Goal: Information Seeking & Learning: Learn about a topic

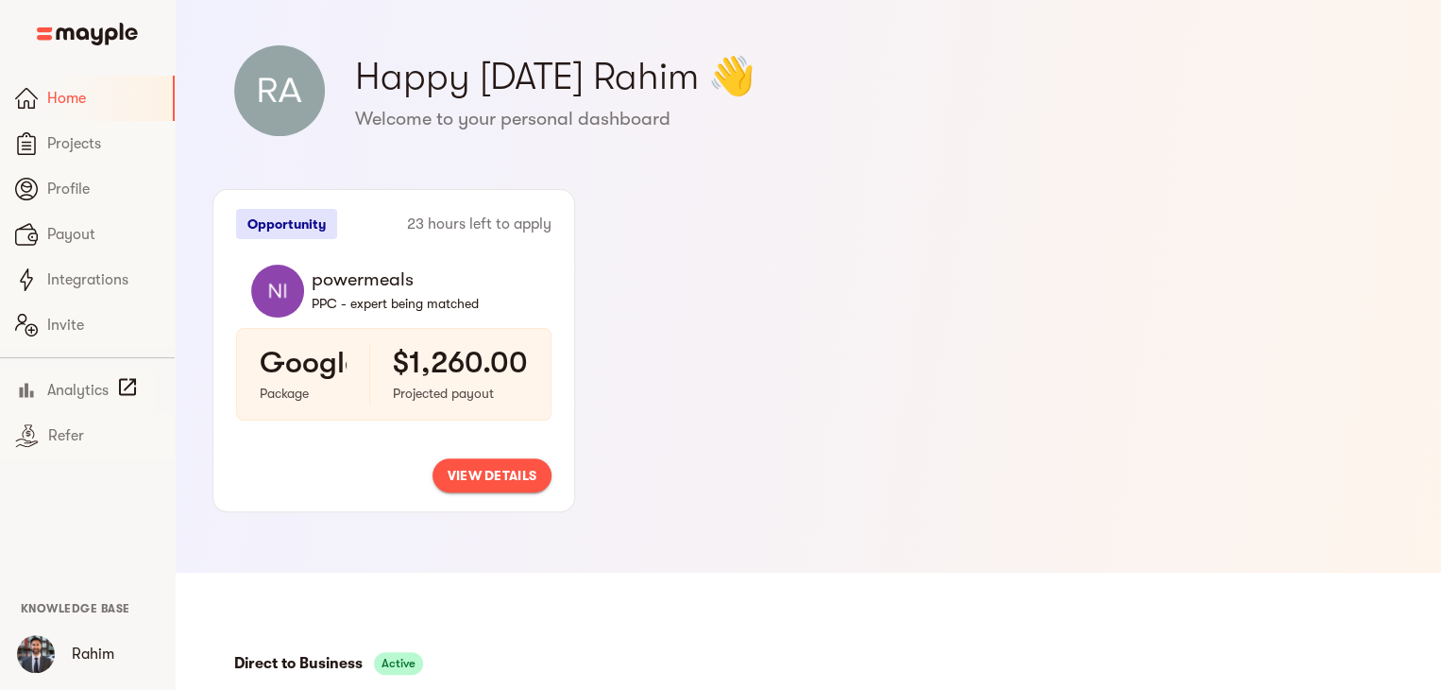
click at [455, 481] on span "view details" at bounding box center [492, 475] width 89 height 23
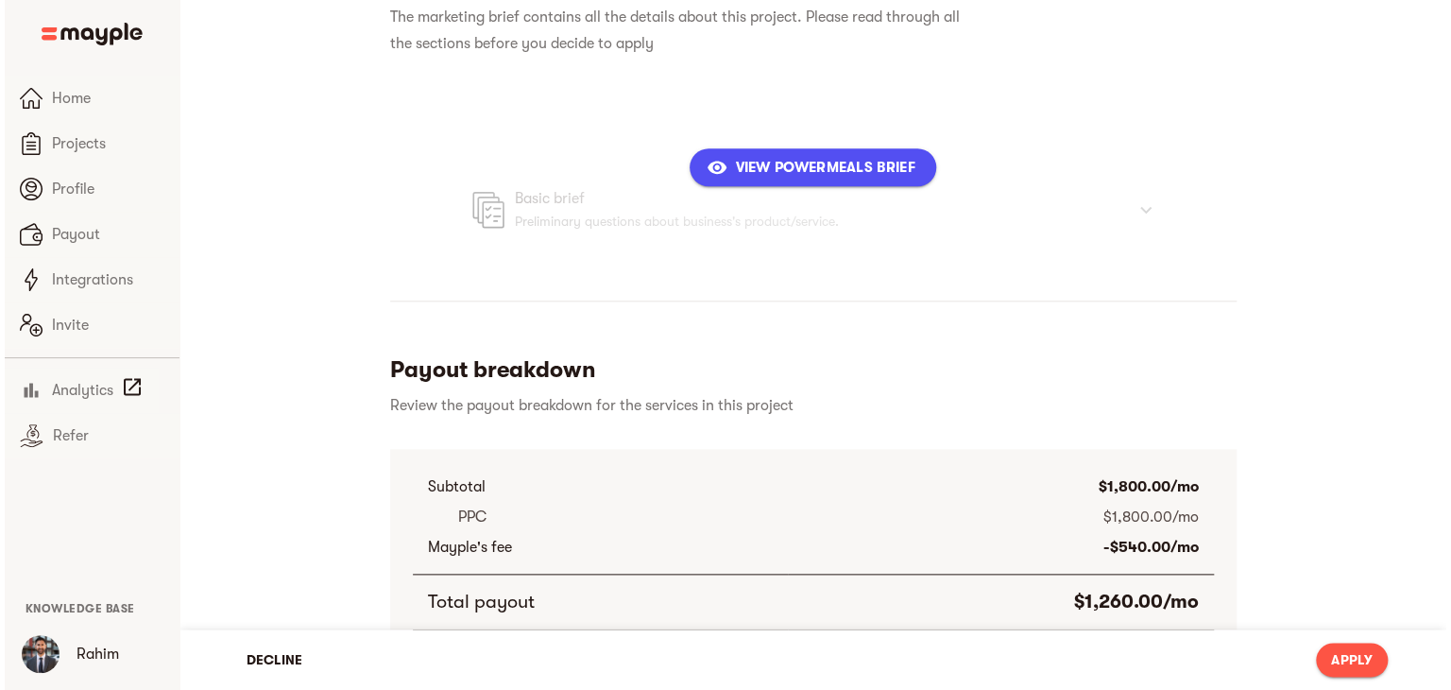
scroll to position [850, 0]
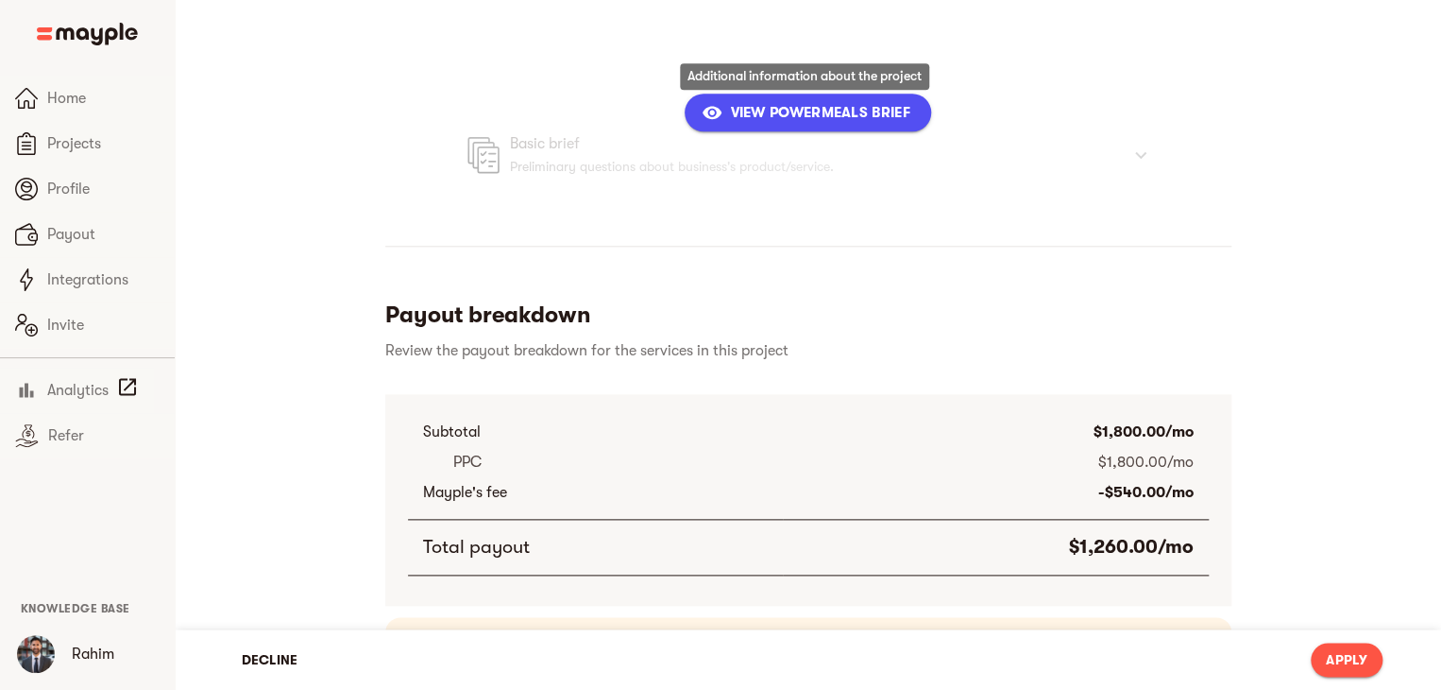
click at [816, 120] on span "View powermeals Brief" at bounding box center [808, 112] width 204 height 23
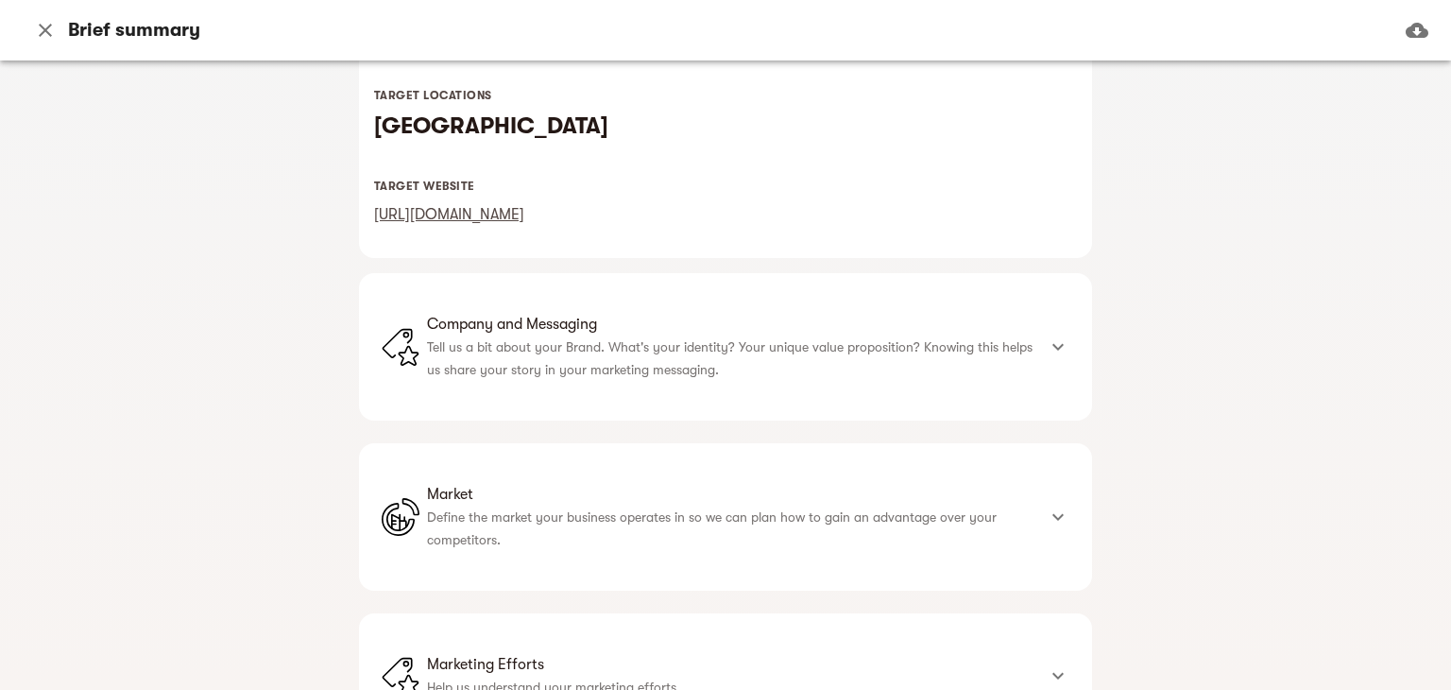
scroll to position [472, 0]
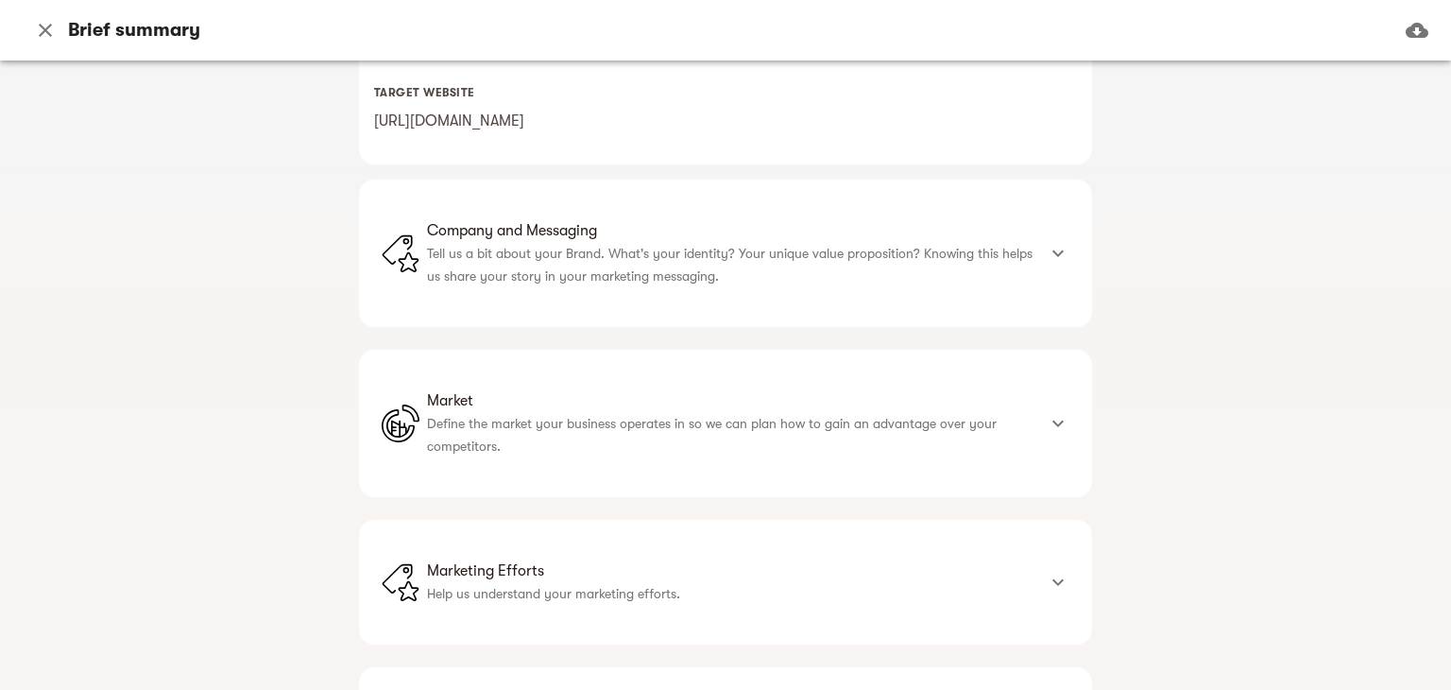
click at [635, 258] on p "Tell us a bit about your Brand. What's your identity? Your unique value proposi…" at bounding box center [731, 264] width 608 height 45
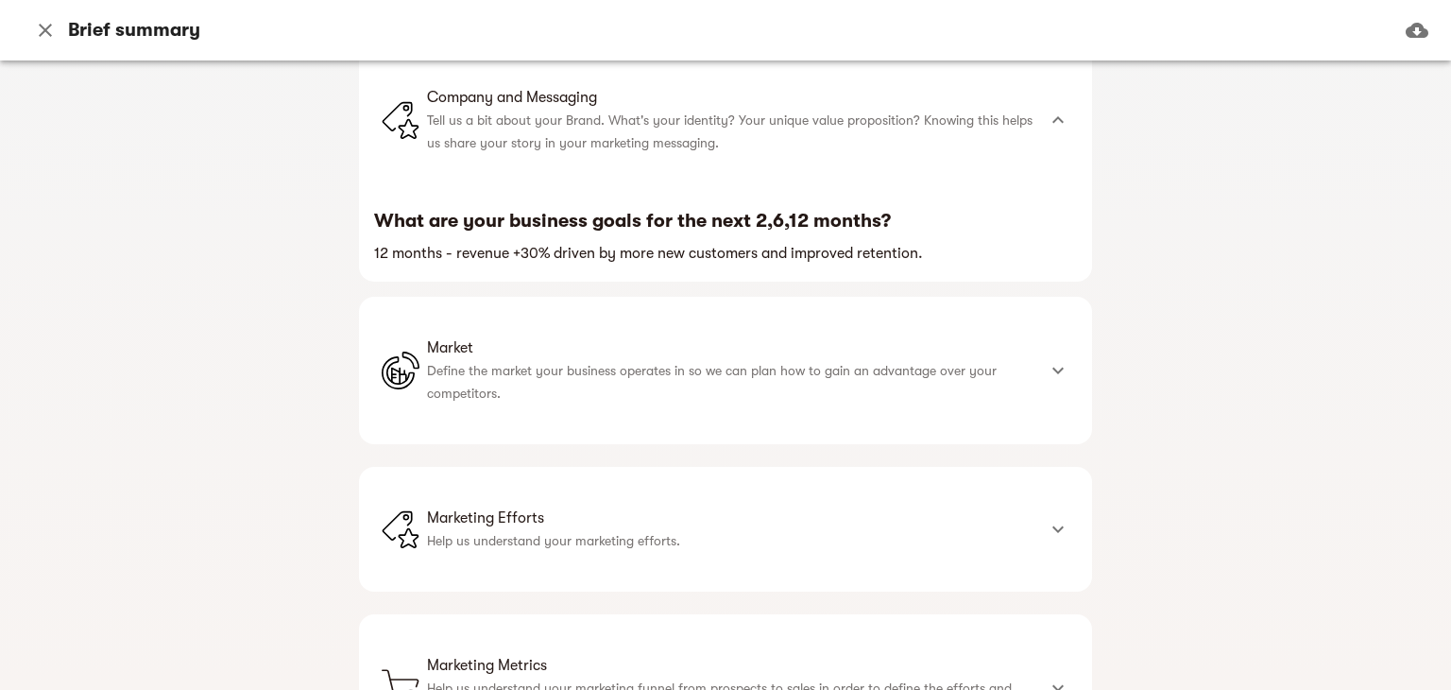
scroll to position [661, 0]
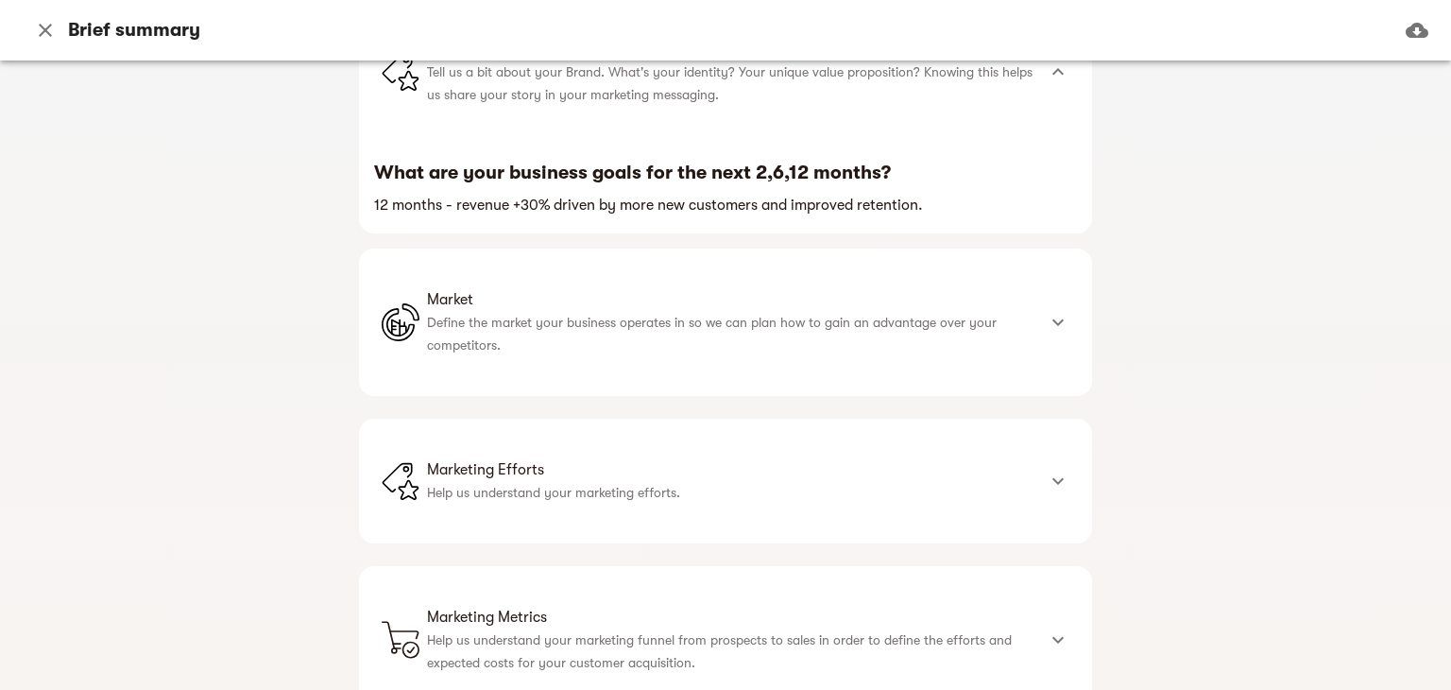
click at [583, 291] on span "Market" at bounding box center [731, 299] width 608 height 23
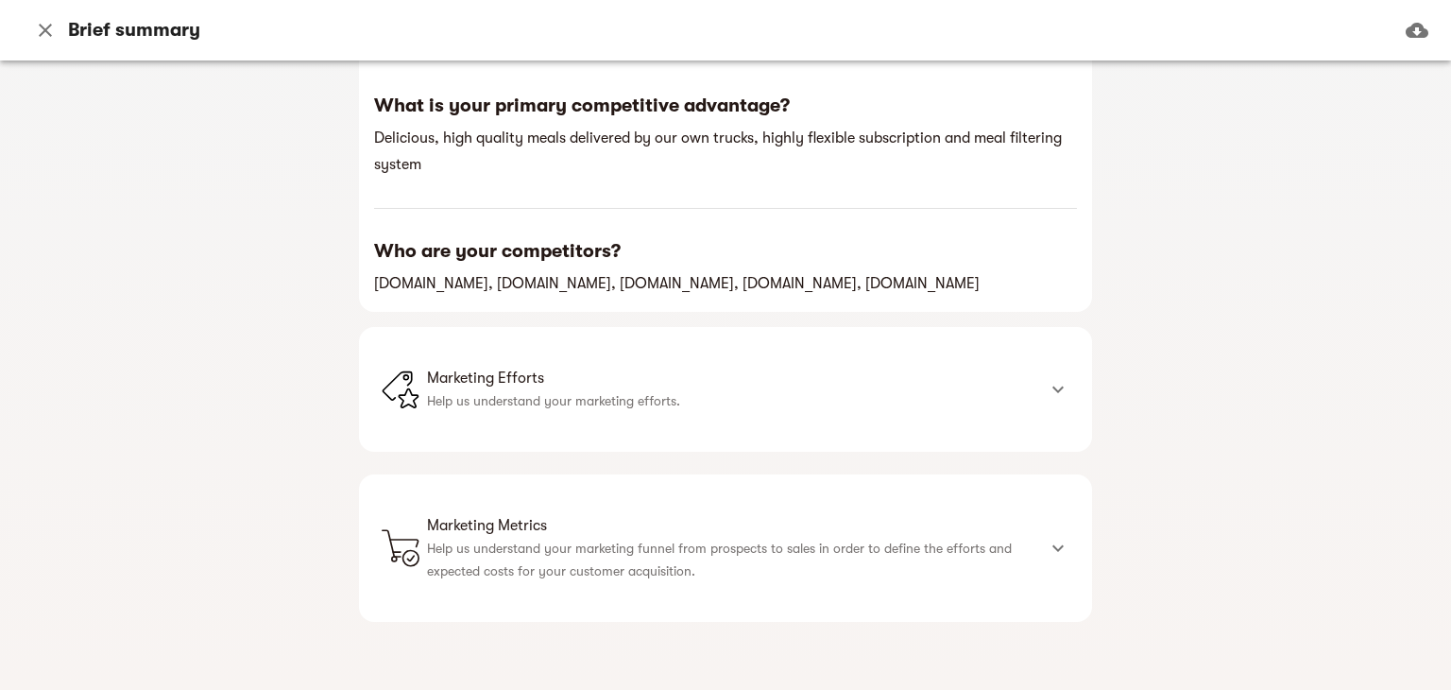
click at [555, 357] on div "Marketing Efforts Help us understand your marketing efforts." at bounding box center [725, 389] width 733 height 125
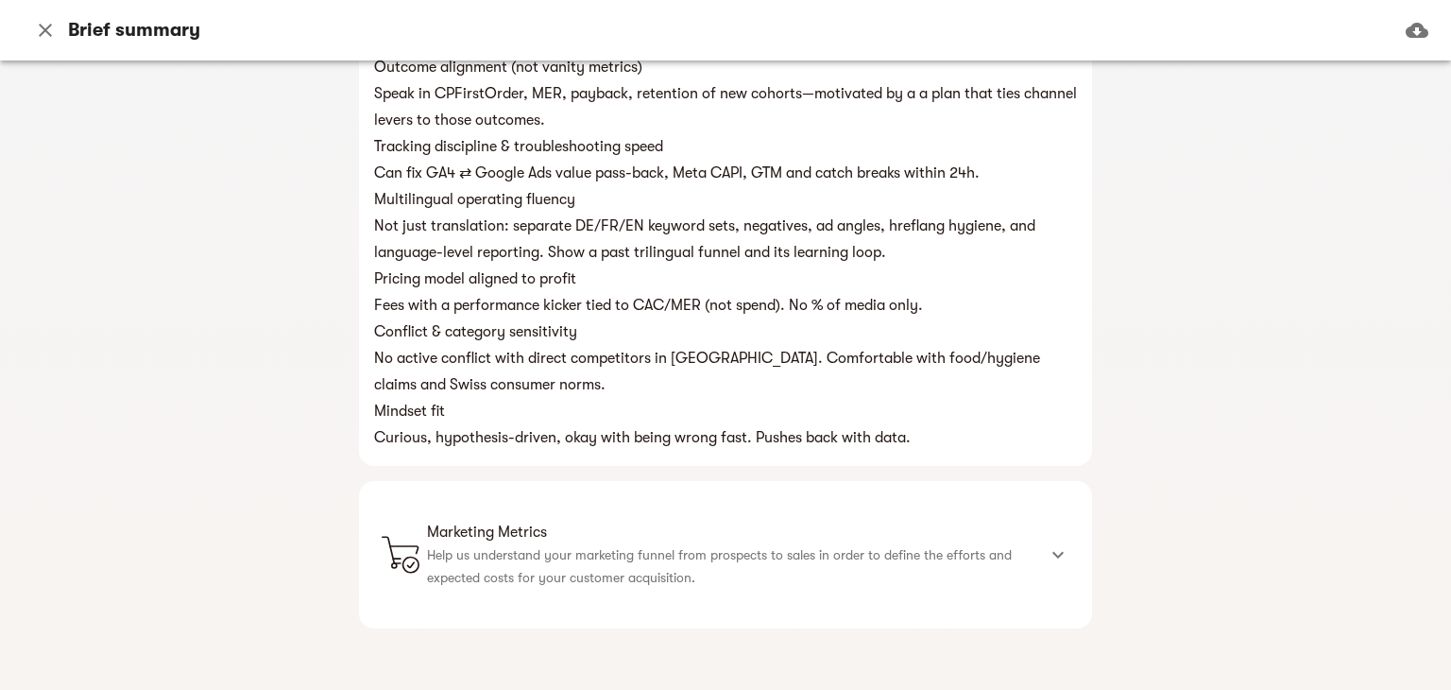
scroll to position [1900, 0]
